Goal: Information Seeking & Learning: Learn about a topic

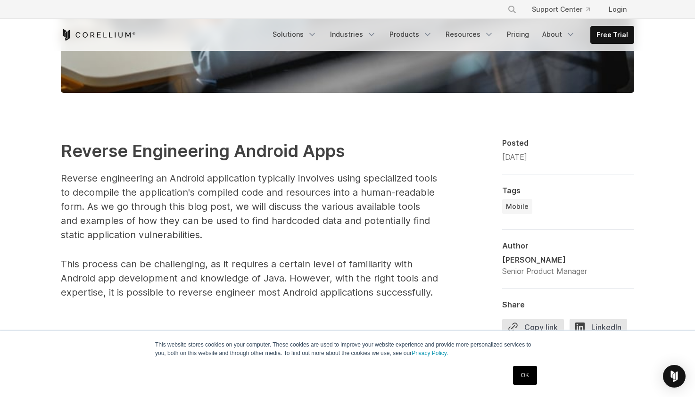
click at [524, 383] on link "OK" at bounding box center [525, 375] width 24 height 19
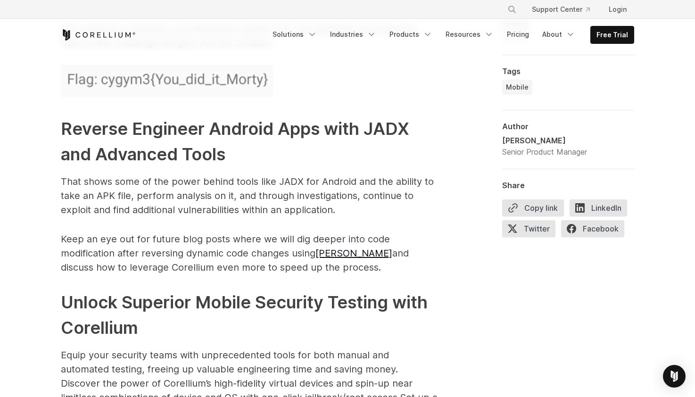
scroll to position [4633, 0]
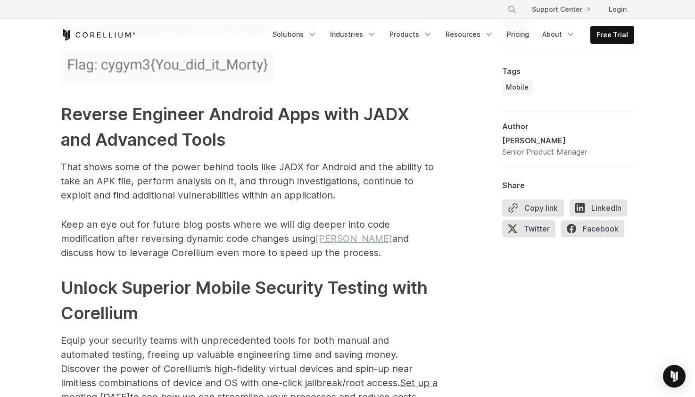
click at [334, 233] on link "[PERSON_NAME]" at bounding box center [354, 238] width 77 height 11
click at [255, 169] on p "That shows some of the power behind tools like JADX for Android and the ability…" at bounding box center [249, 181] width 377 height 42
click at [303, 120] on h2 "Reverse Engineer Android Apps with JADX and Advanced Tools" at bounding box center [249, 126] width 377 height 51
click at [279, 166] on p "That shows some of the power behind tools like JADX for Android and the ability…" at bounding box center [249, 181] width 377 height 42
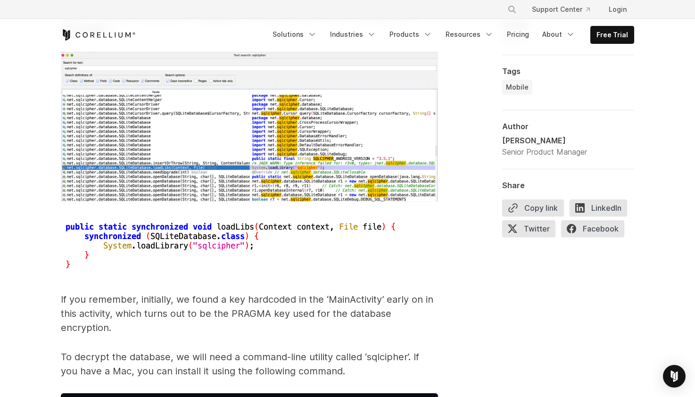
scroll to position [4024, 0]
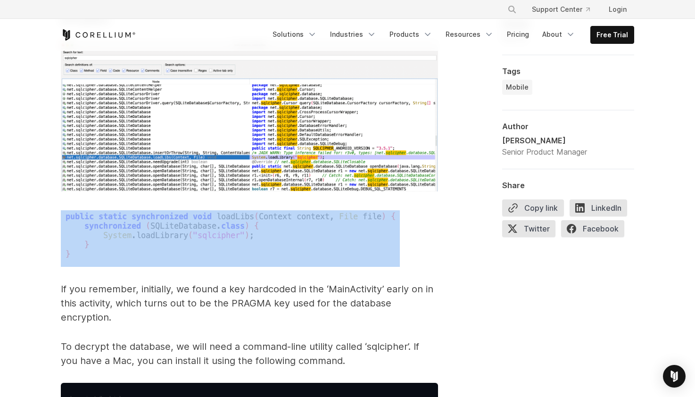
drag, startPoint x: 214, startPoint y: 255, endPoint x: 139, endPoint y: 218, distance: 83.3
click at [186, 237] on img at bounding box center [230, 236] width 339 height 53
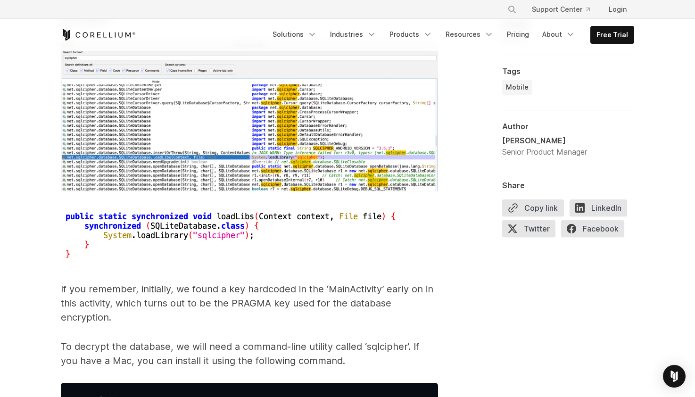
drag, startPoint x: 197, startPoint y: 265, endPoint x: 201, endPoint y: 271, distance: 7.7
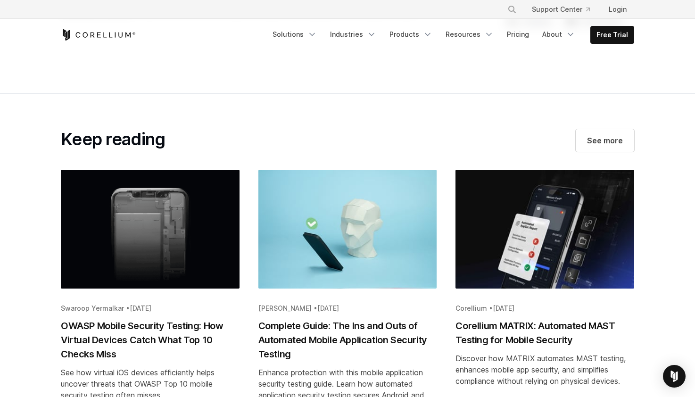
scroll to position [5183, 0]
